Goal: Book appointment/travel/reservation

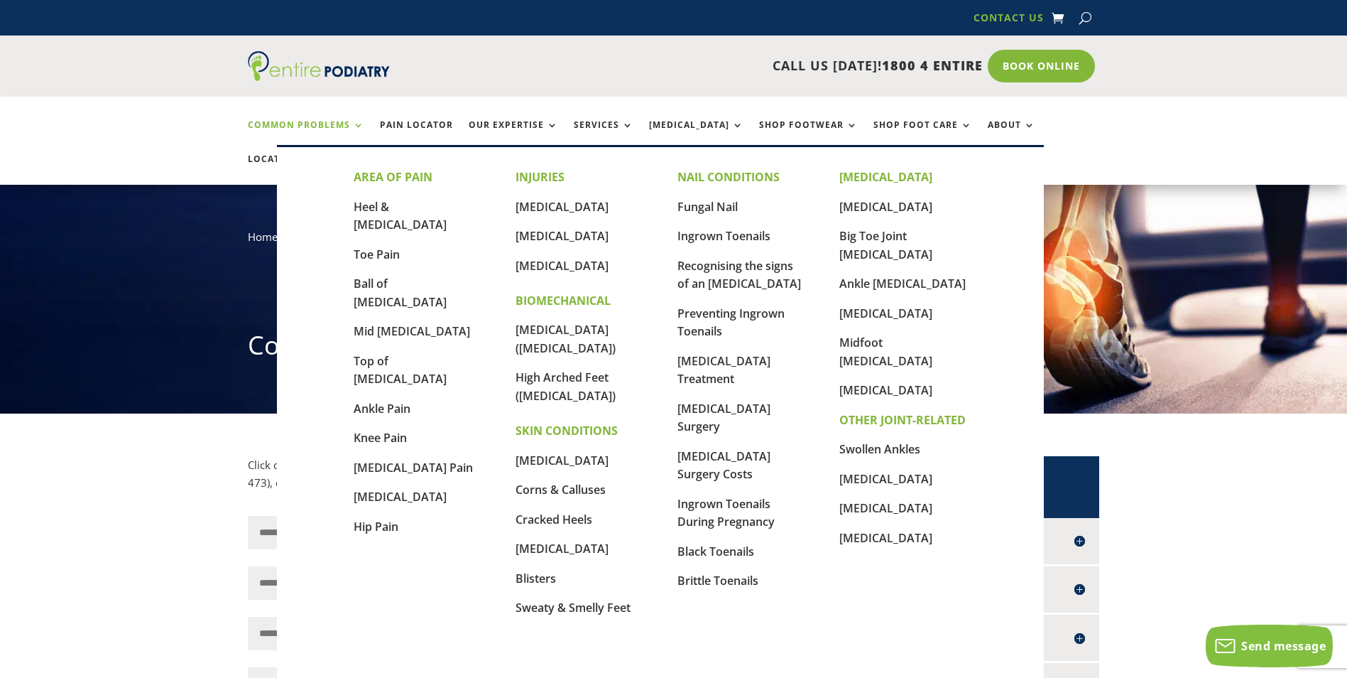
click at [356, 124] on link "Common Problems" at bounding box center [306, 135] width 116 height 31
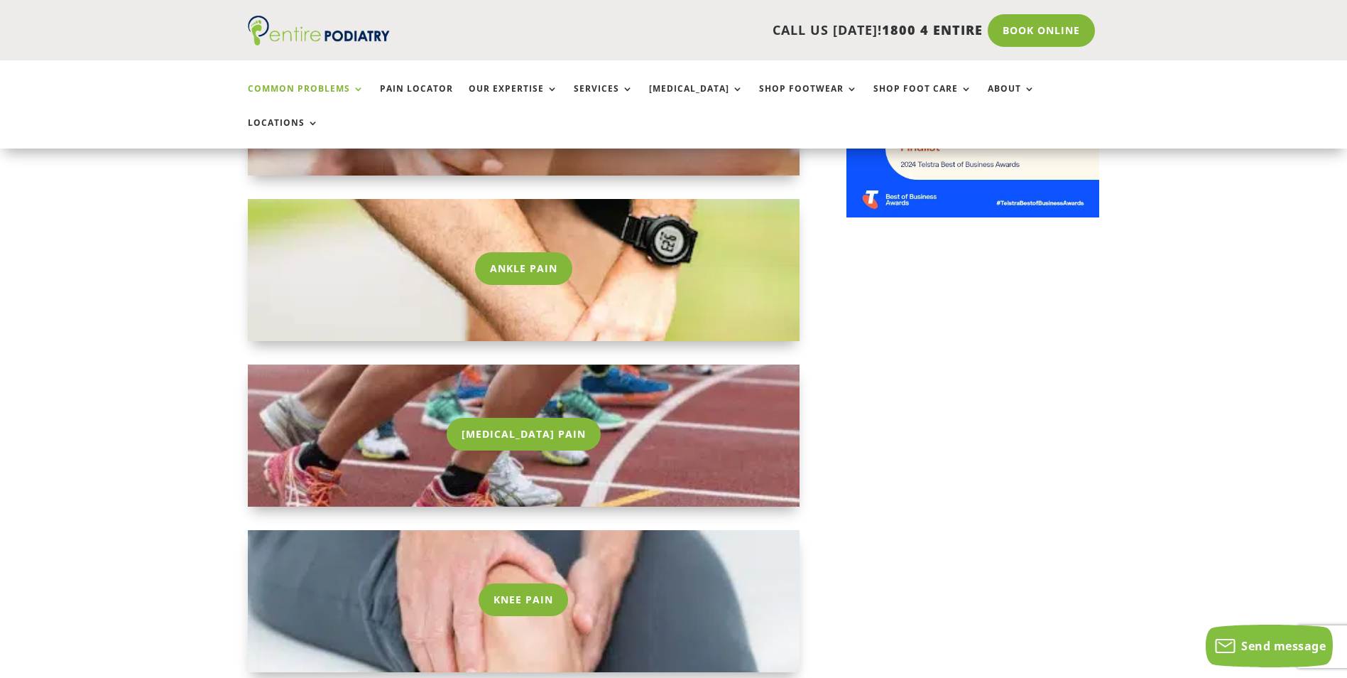
scroll to position [1364, 0]
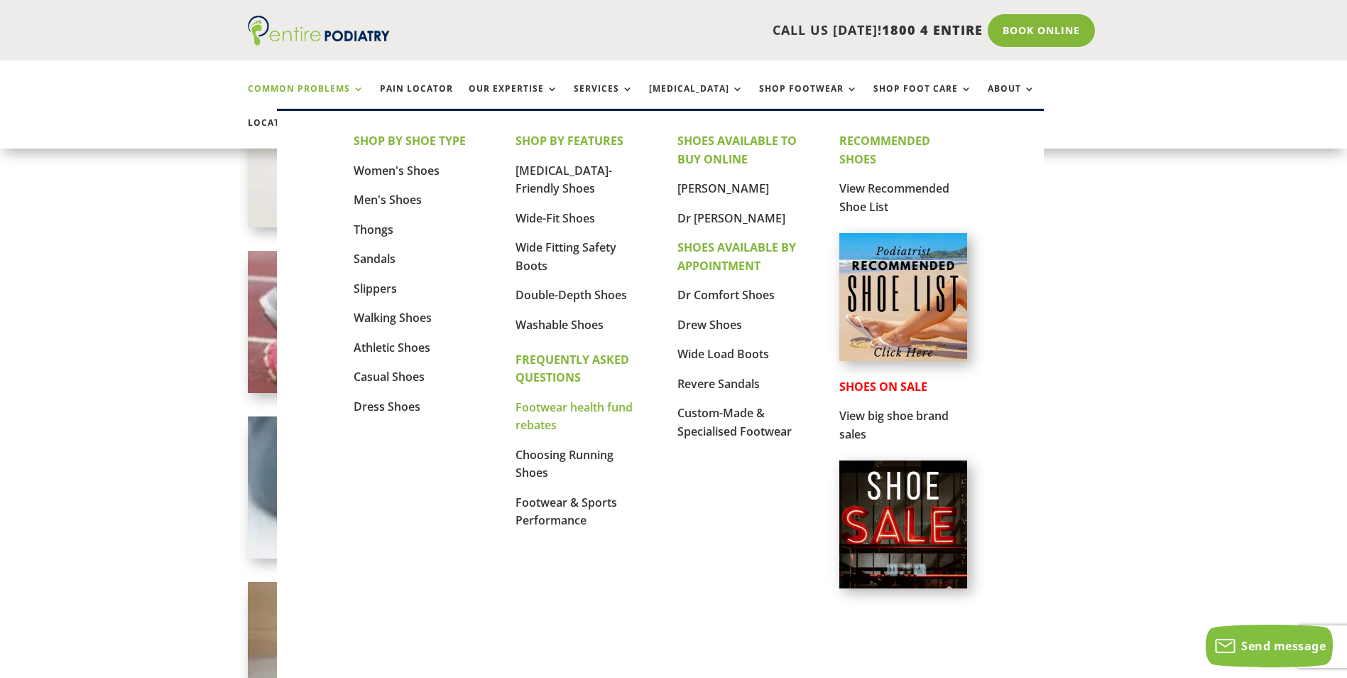
click at [575, 412] on link "Footwear health fund rebates" at bounding box center [574, 416] width 117 height 34
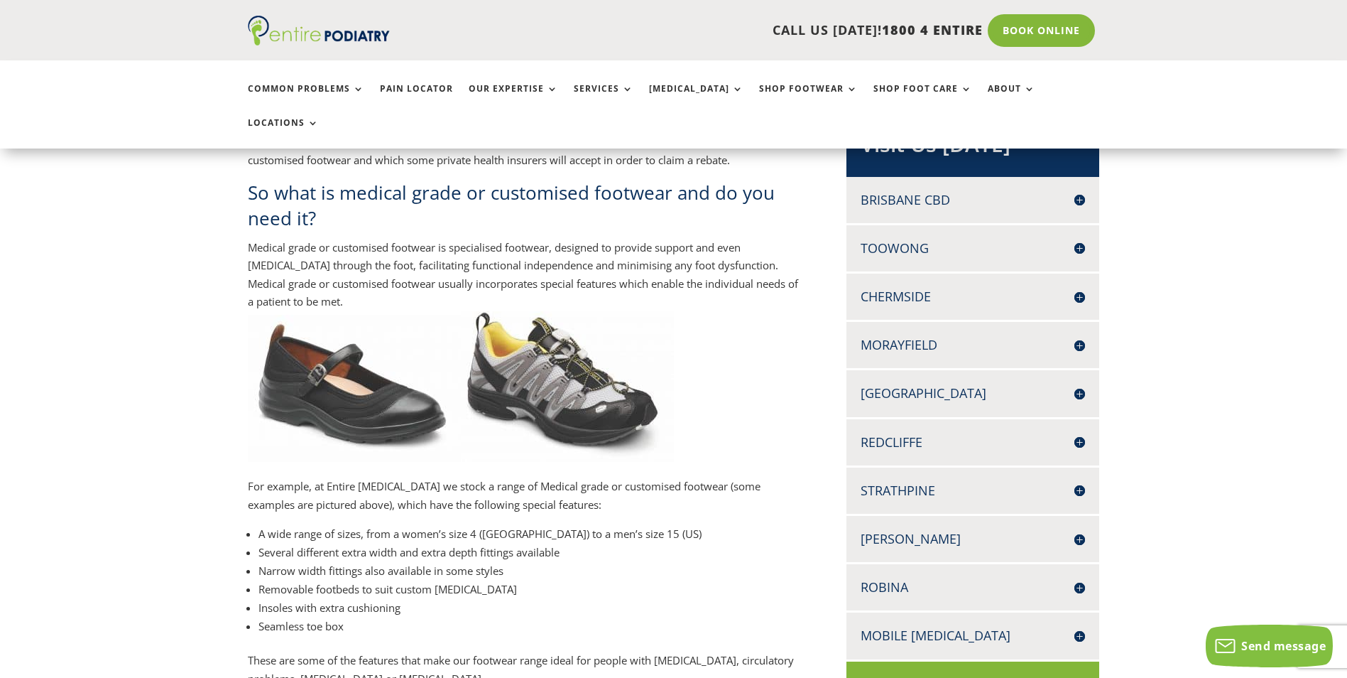
scroll to position [284, 0]
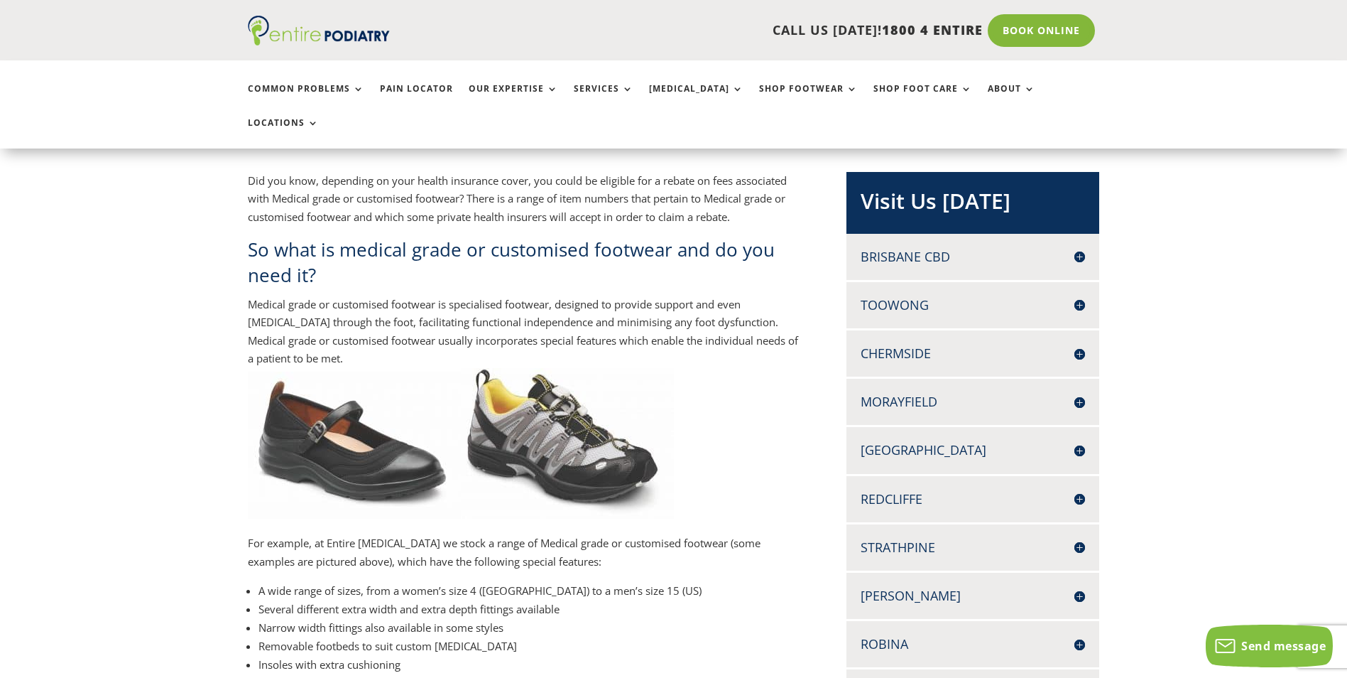
click at [1077, 490] on h4 "Redcliffe" at bounding box center [973, 499] width 224 height 18
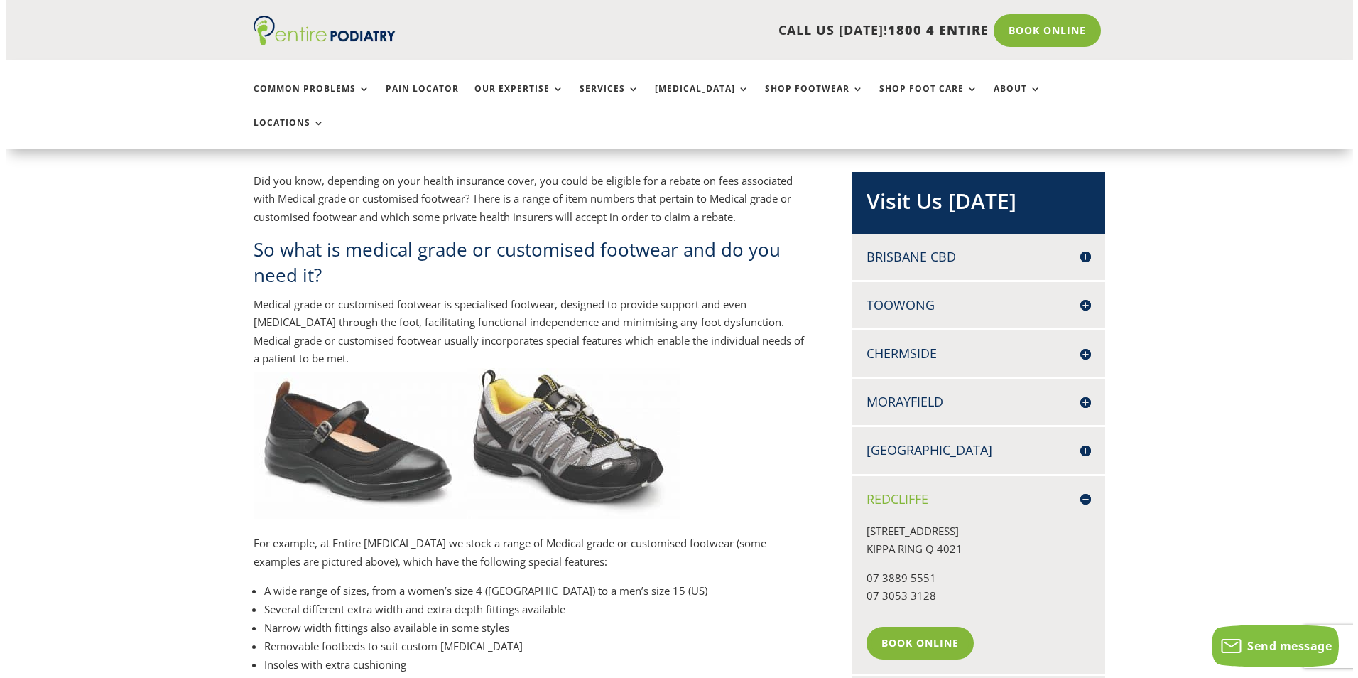
scroll to position [341, 0]
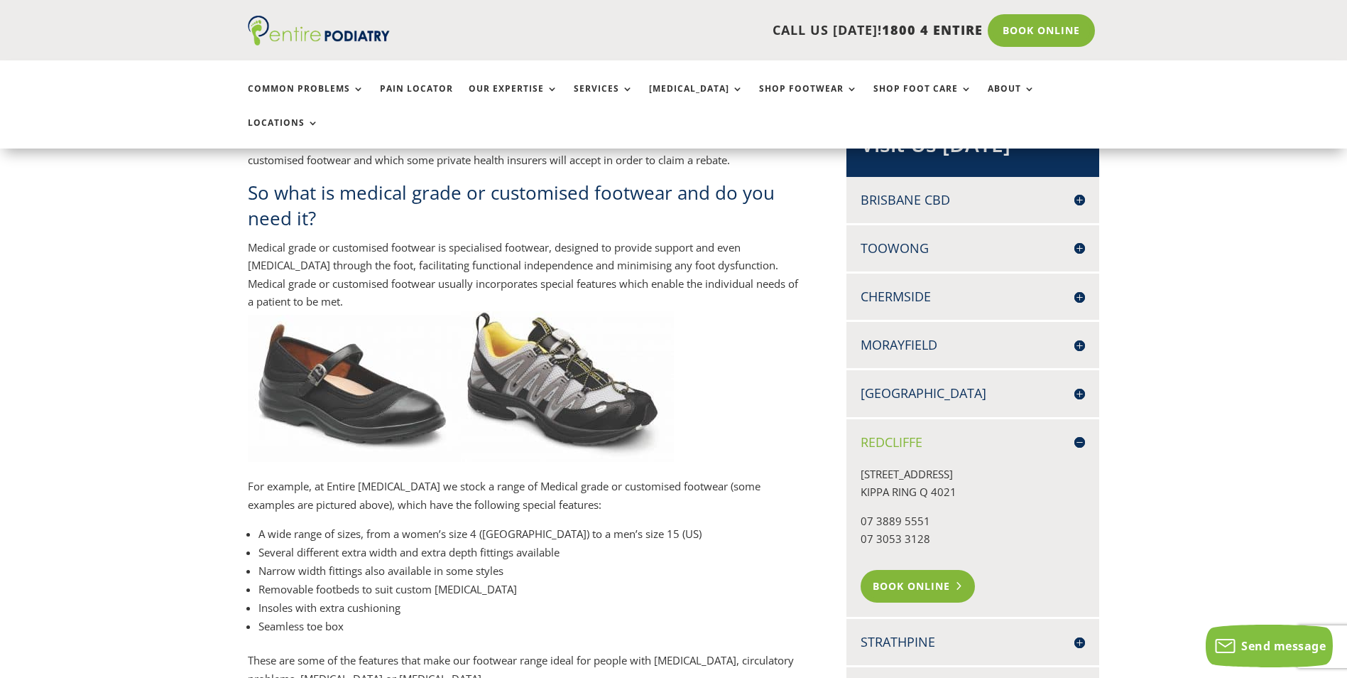
click at [913, 570] on link "Book Online" at bounding box center [918, 586] width 114 height 33
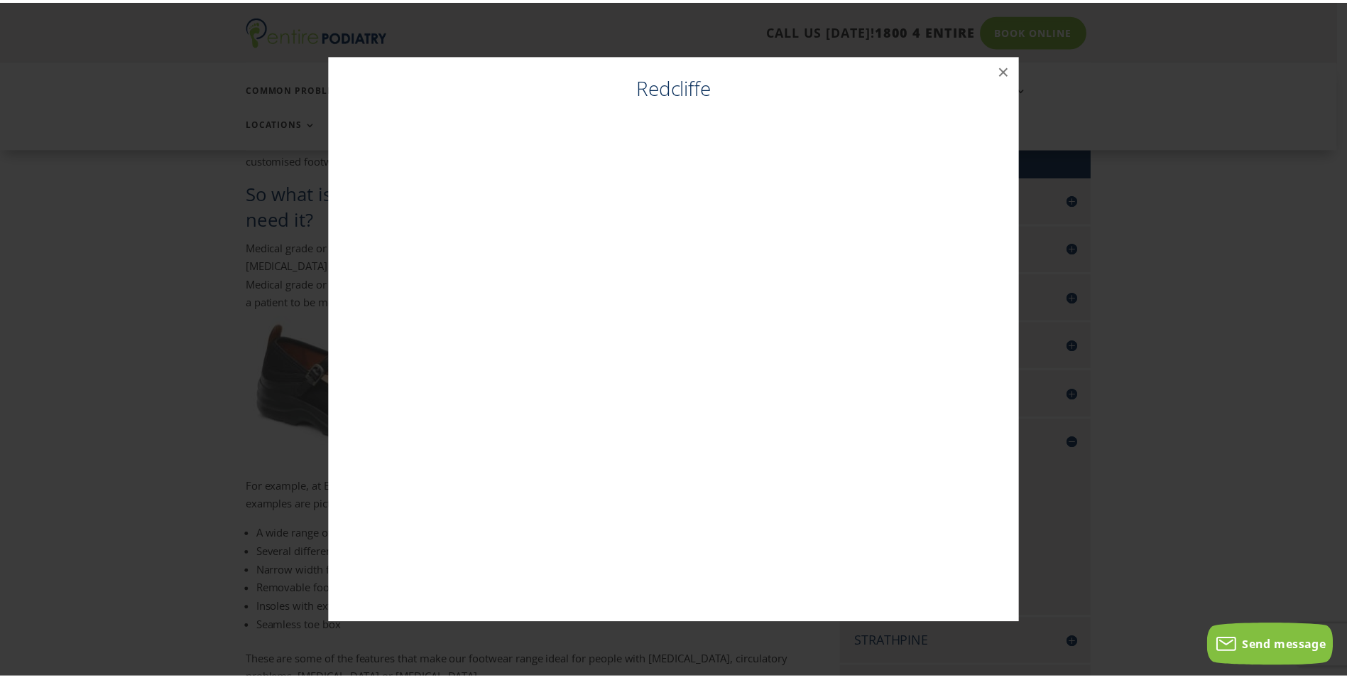
scroll to position [342, 0]
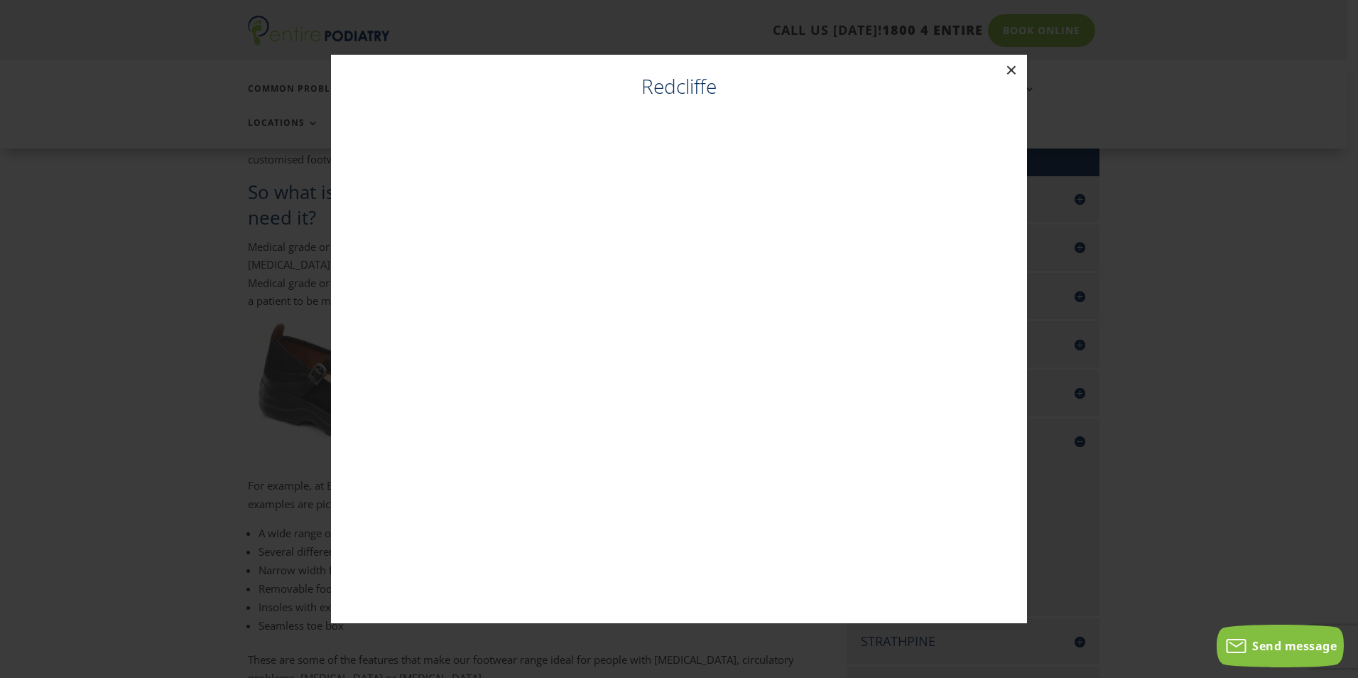
click at [1011, 68] on button "×" at bounding box center [1011, 70] width 31 height 31
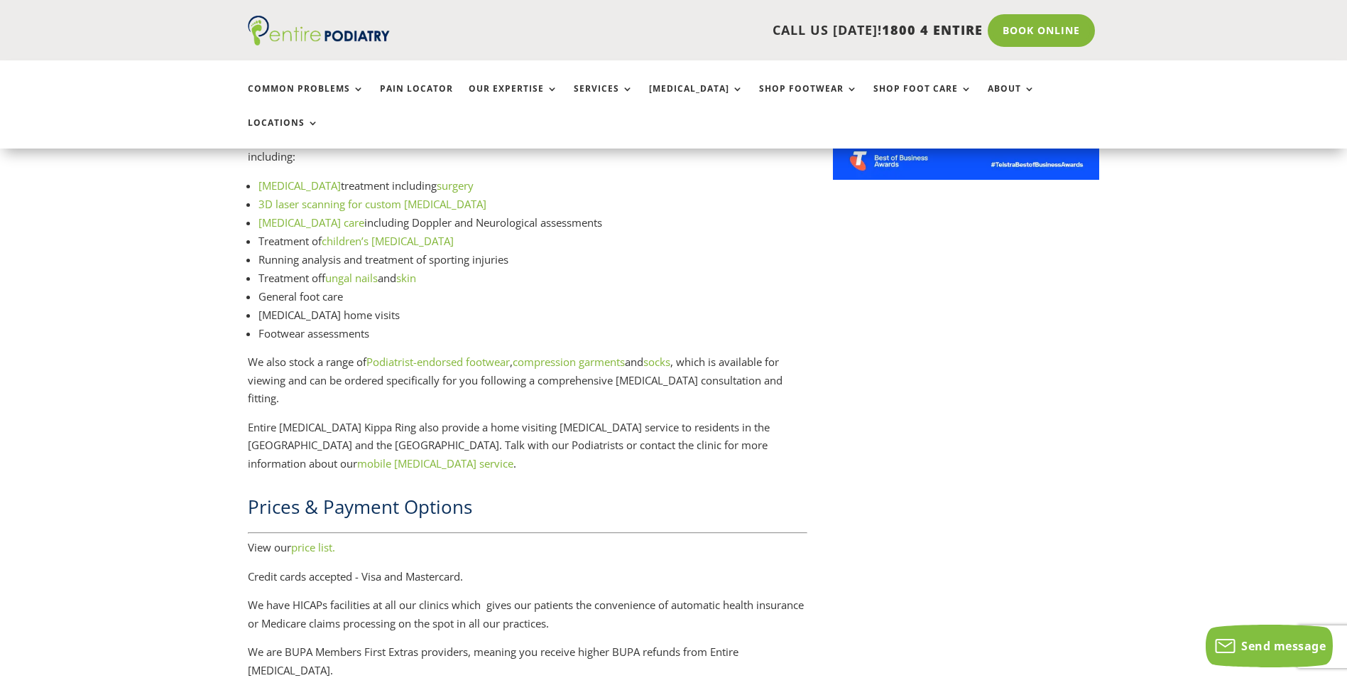
scroll to position [1875, 0]
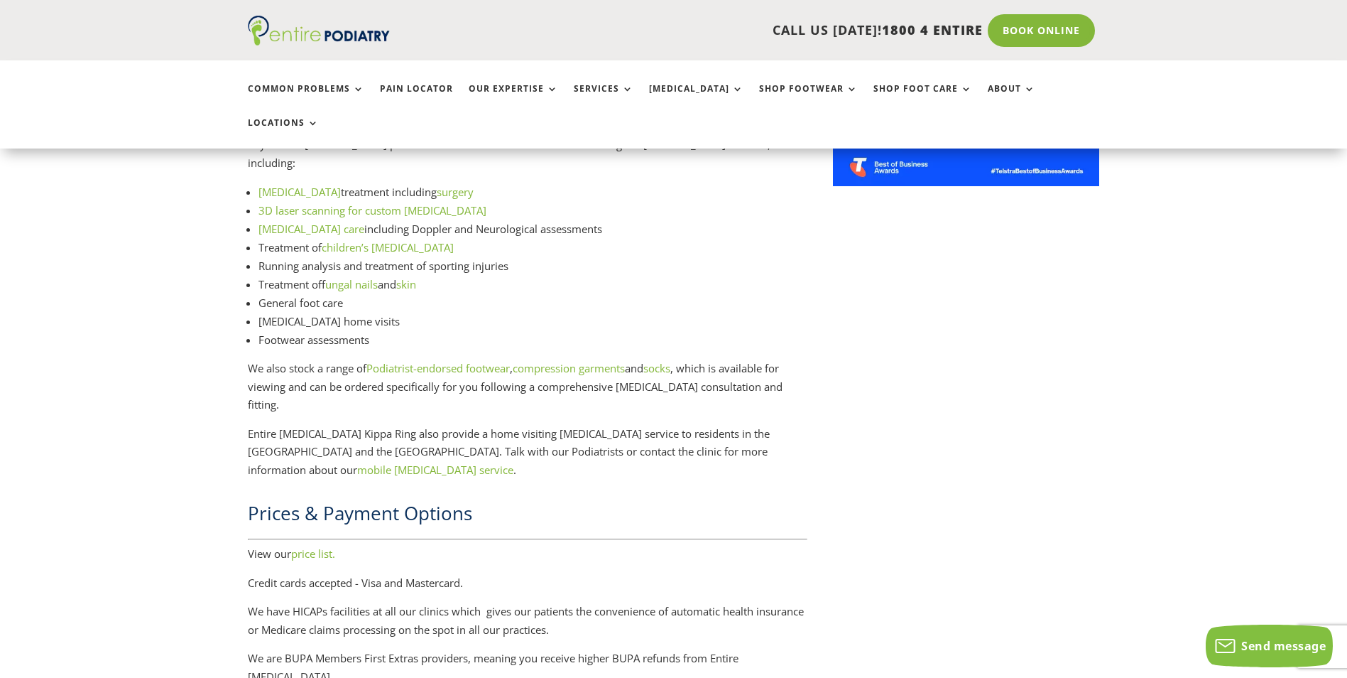
click at [322, 546] on link "price list." at bounding box center [313, 553] width 44 height 14
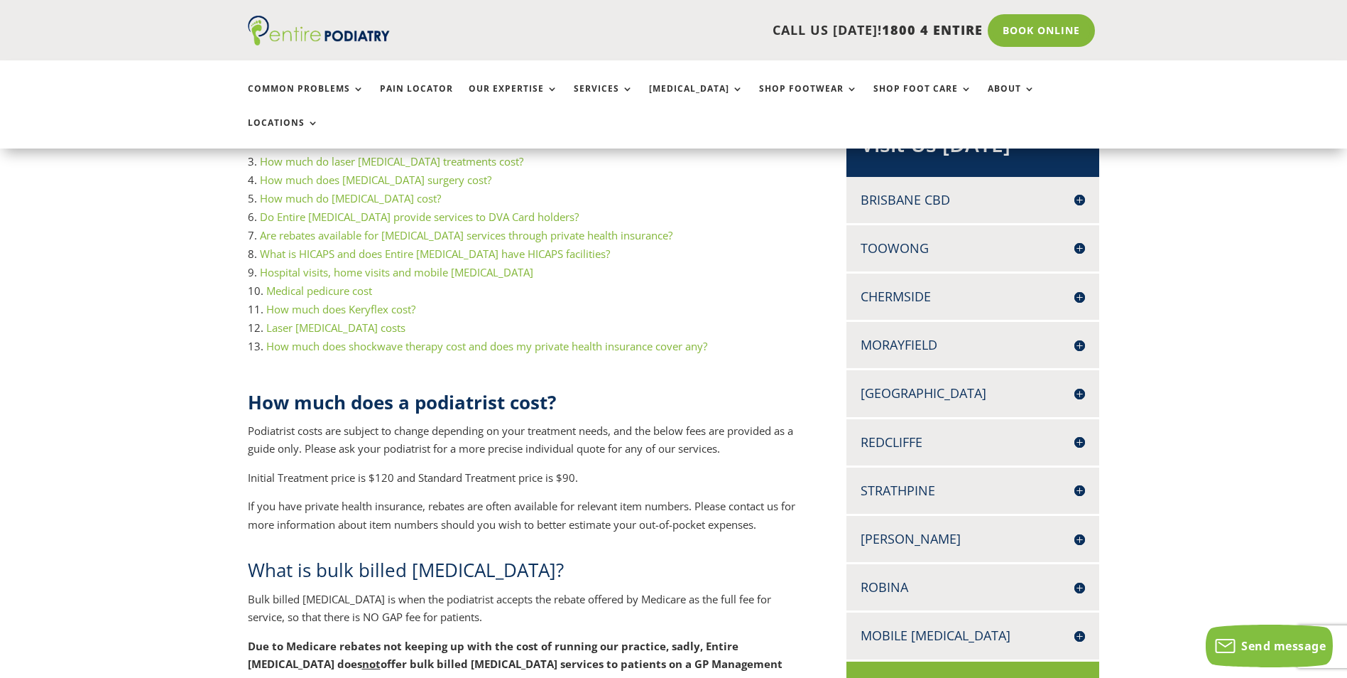
scroll to position [455, 0]
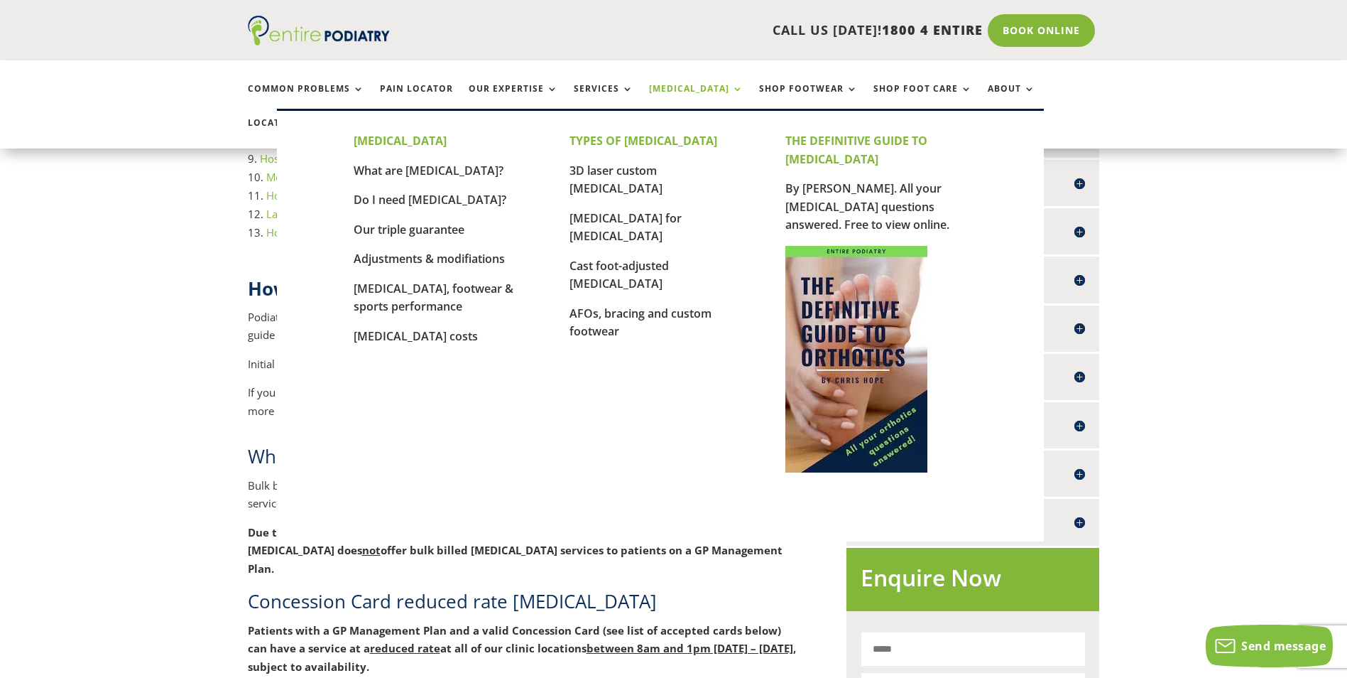
click at [702, 87] on link "[MEDICAL_DATA]" at bounding box center [696, 99] width 94 height 31
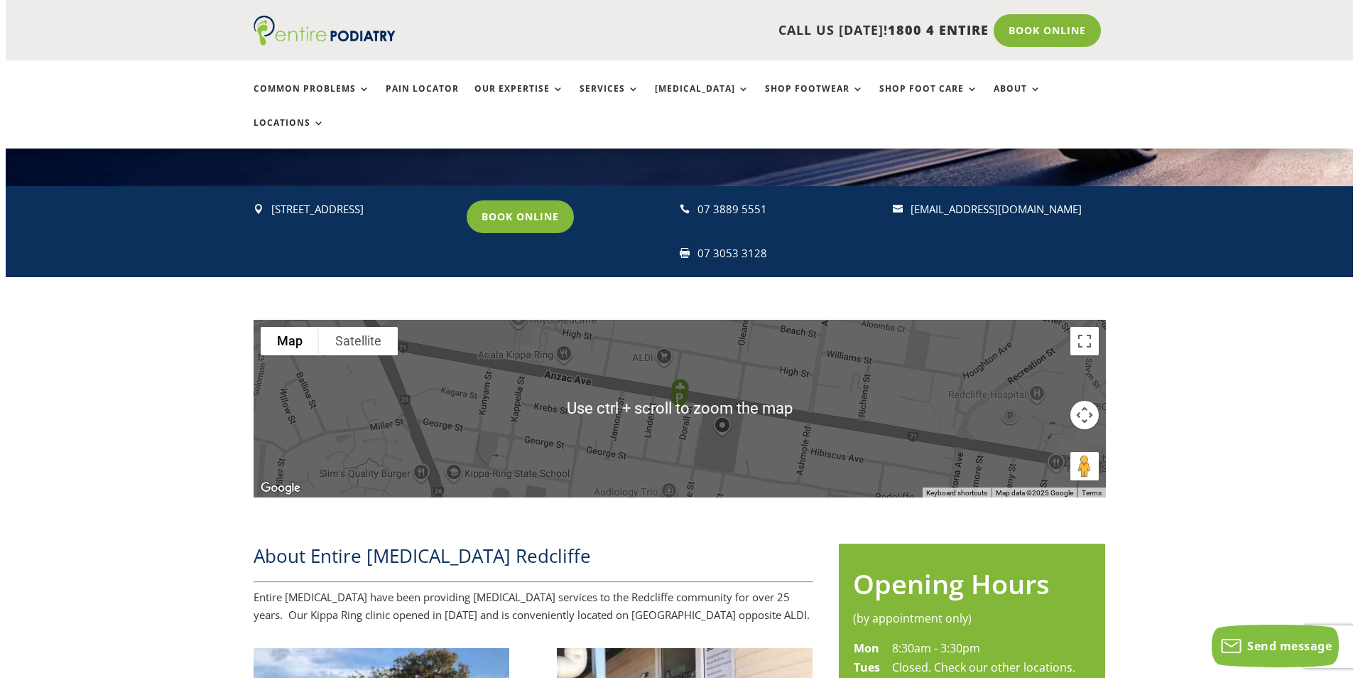
scroll to position [341, 0]
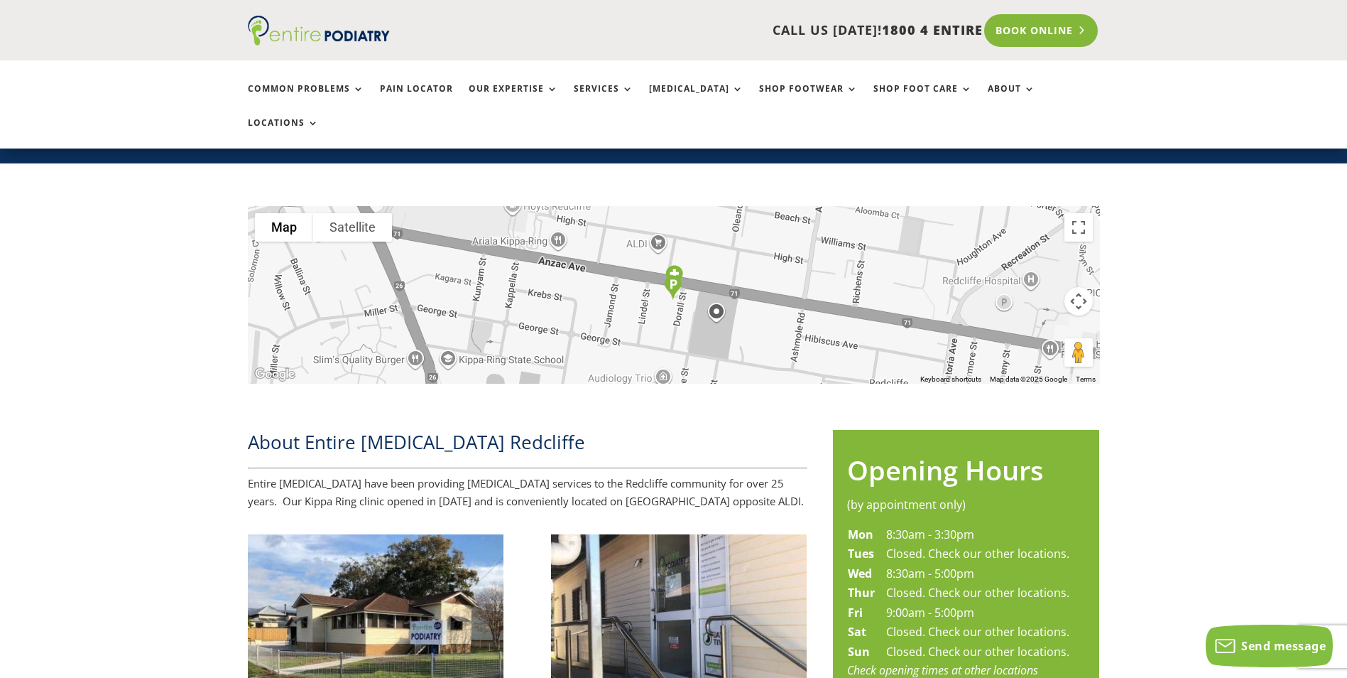
click at [1036, 33] on link "Book Online" at bounding box center [1041, 30] width 114 height 33
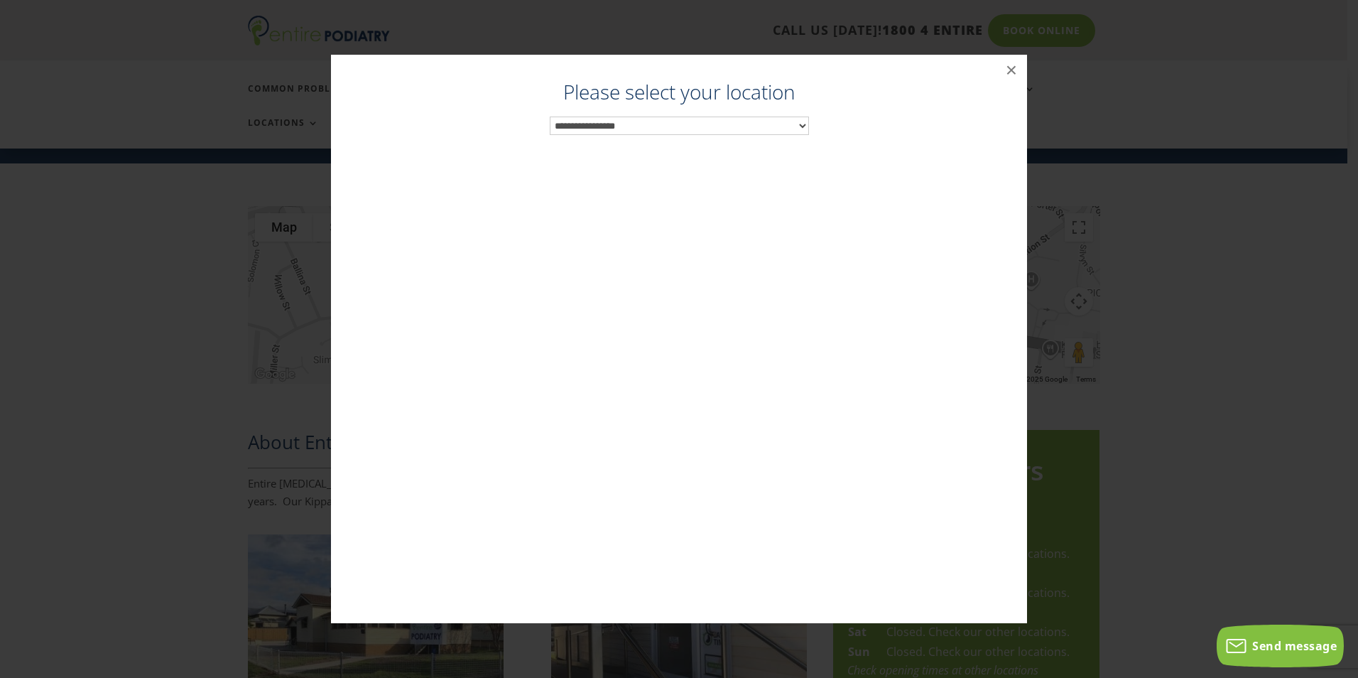
scroll to position [342, 0]
click at [800, 125] on select "**********" at bounding box center [679, 125] width 259 height 18
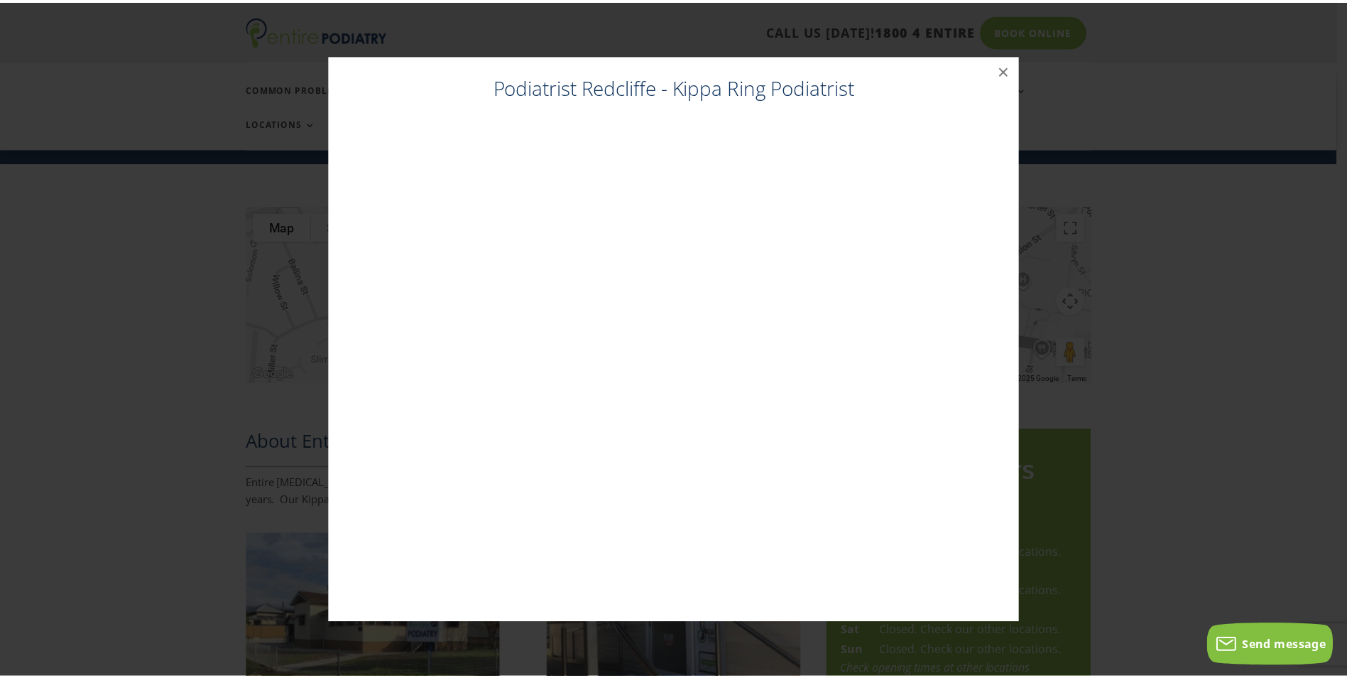
scroll to position [398, 0]
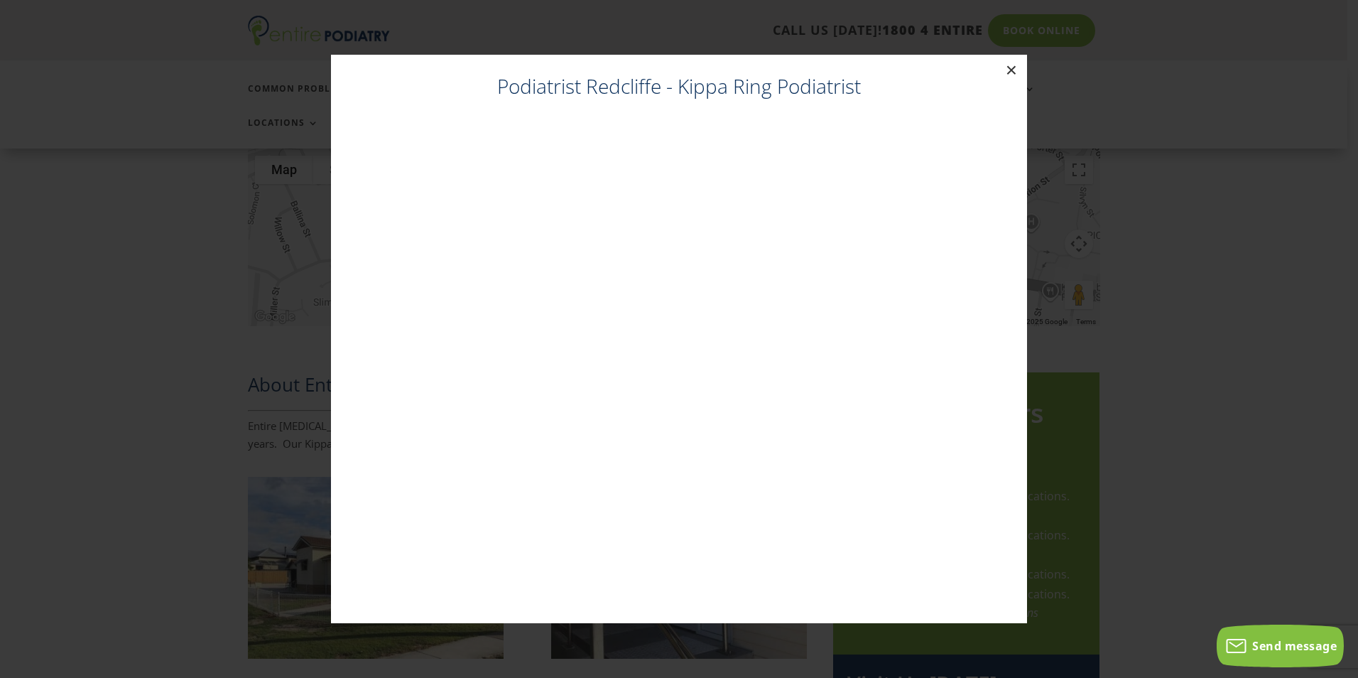
click at [1013, 72] on button "×" at bounding box center [1011, 70] width 31 height 31
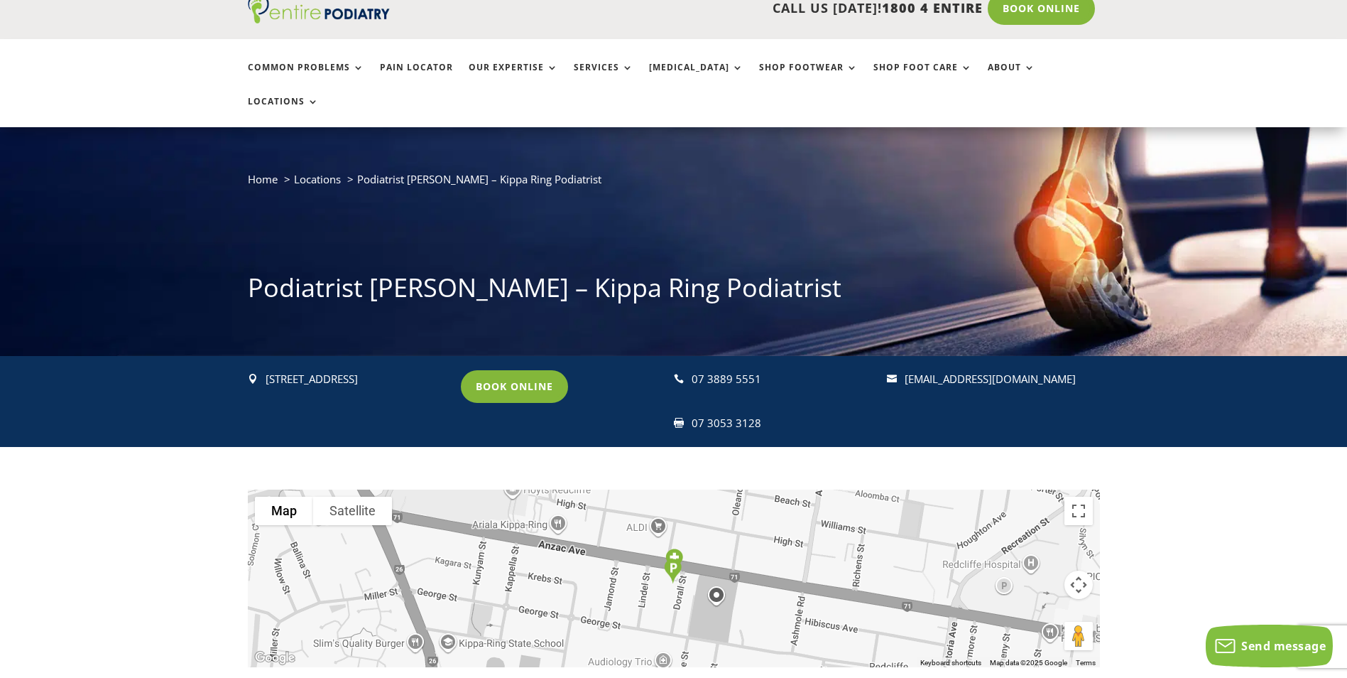
scroll to position [0, 0]
